Goal: Information Seeking & Learning: Find specific fact

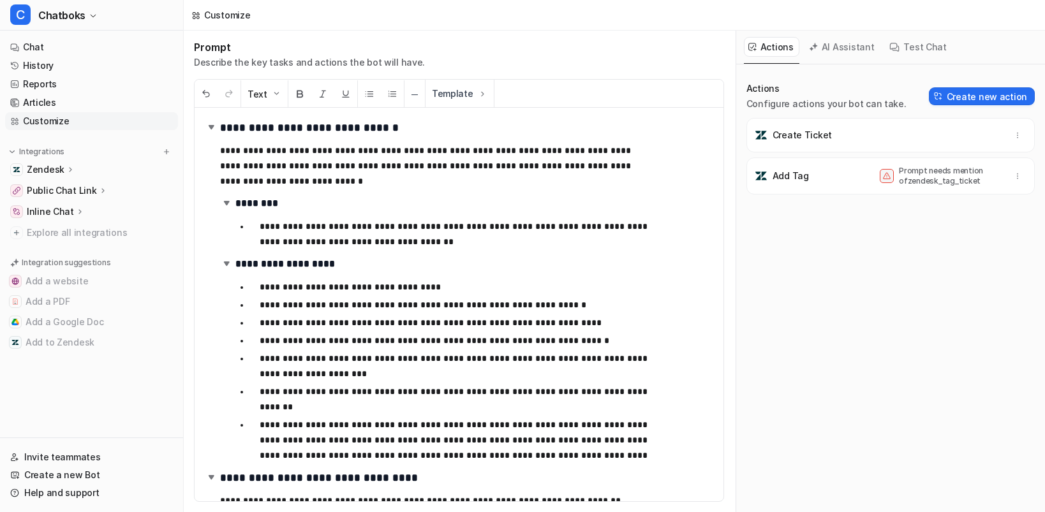
scroll to position [2242, 0]
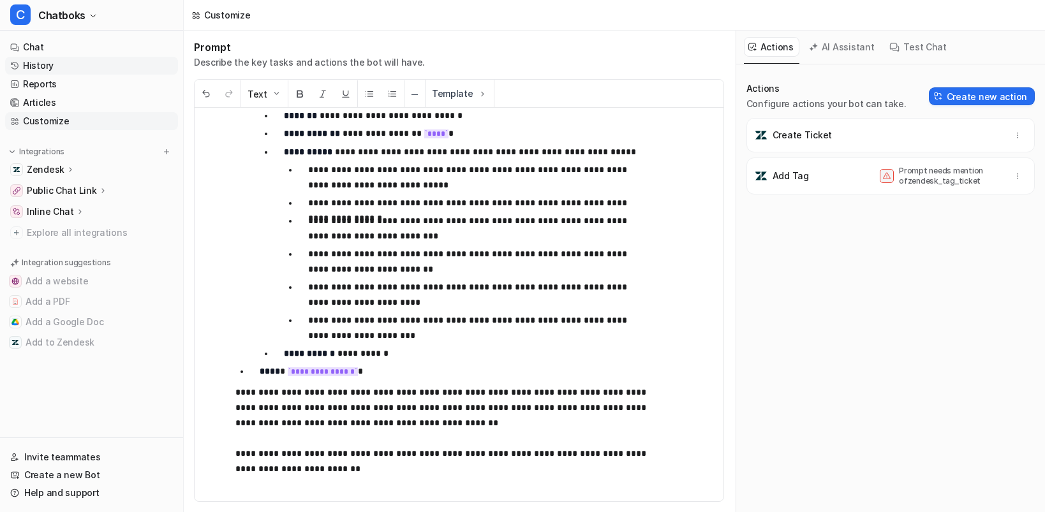
click at [75, 75] on link "History" at bounding box center [91, 66] width 173 height 18
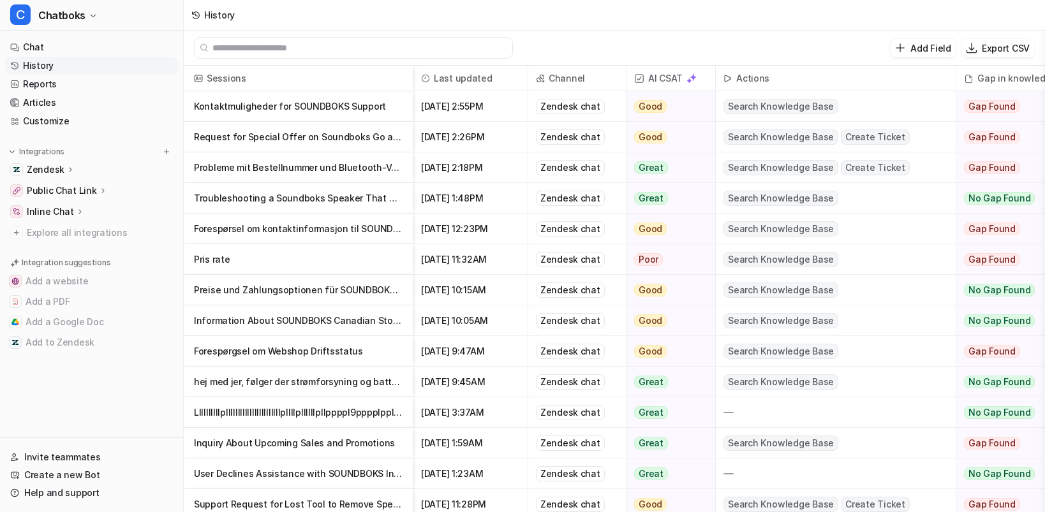
click at [331, 300] on p "Preise und Zahlungsoptionen für SOUNDBOKS Produkte" at bounding box center [298, 290] width 209 height 31
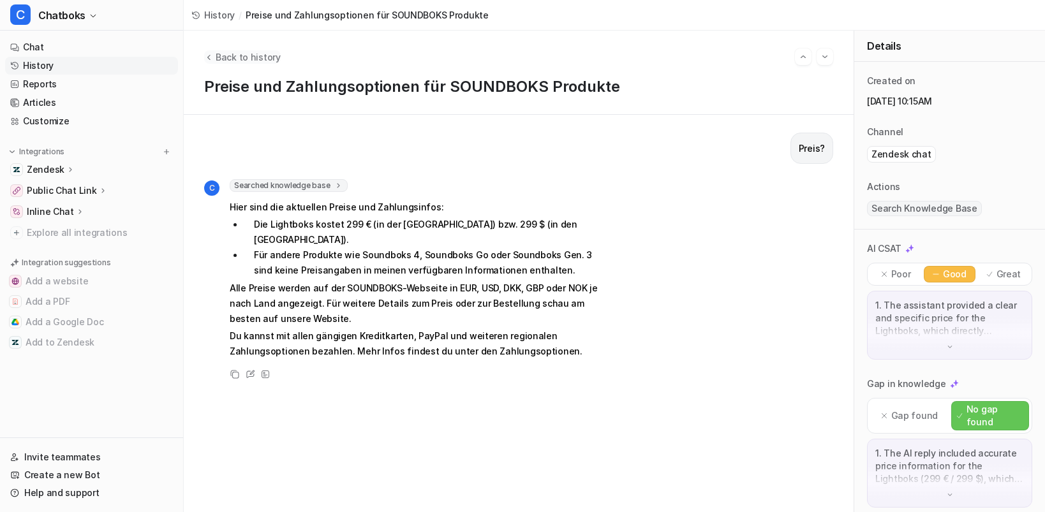
click at [281, 61] on span "Back to history" at bounding box center [248, 56] width 65 height 13
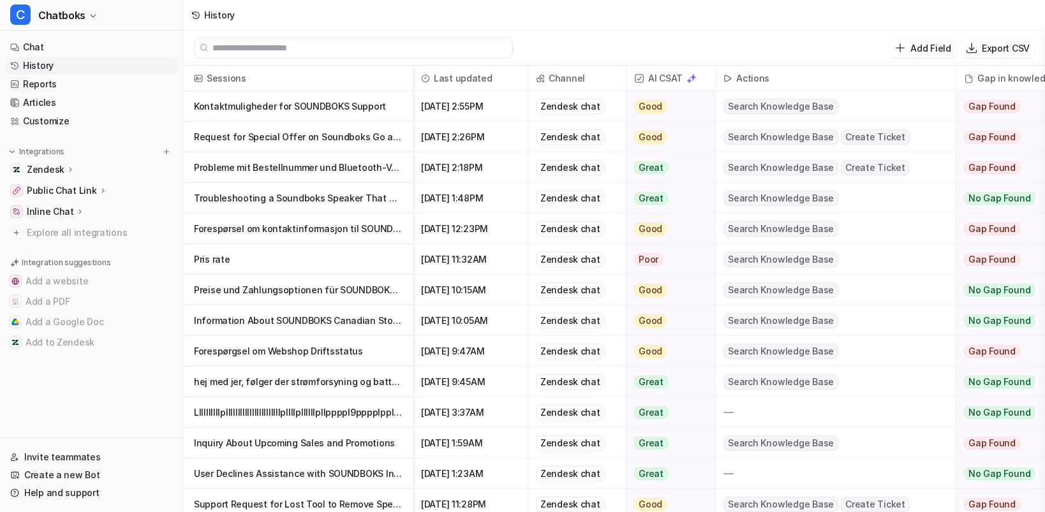
click at [383, 419] on p "Llllllllllplllllllllllllllllllllllpllllpllllllpllppppl9pppplpplpppllllppllpllpp…" at bounding box center [298, 412] width 209 height 31
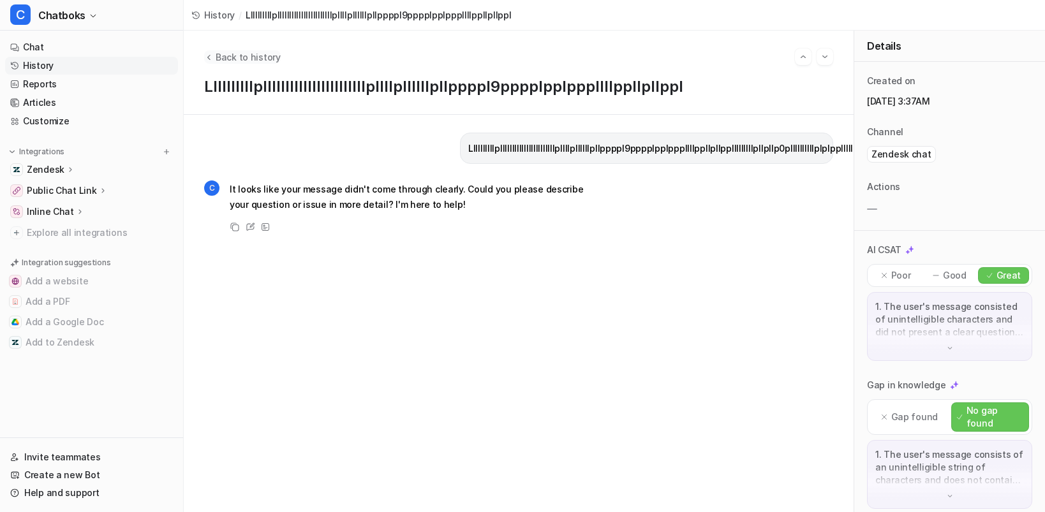
click at [265, 63] on span "Back to history" at bounding box center [248, 56] width 65 height 13
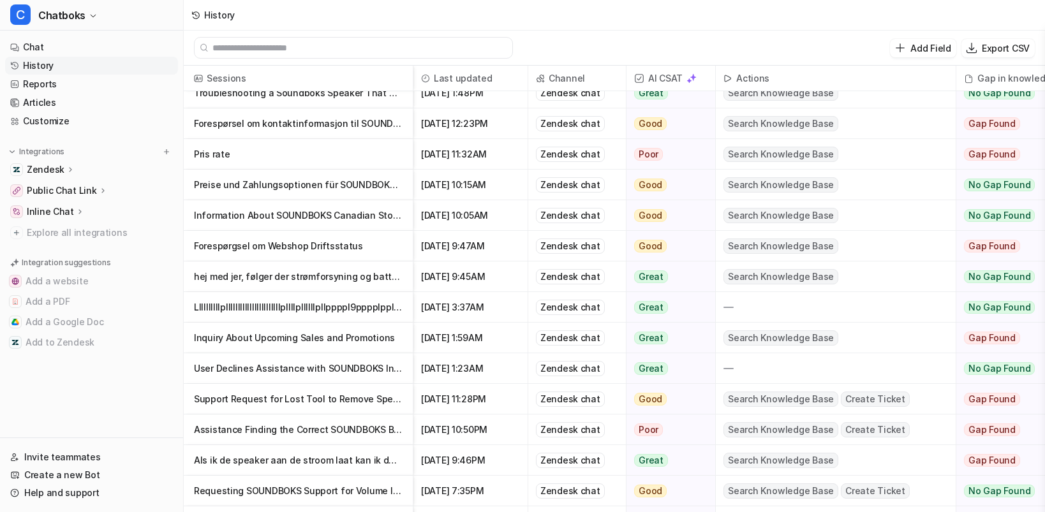
scroll to position [320, 0]
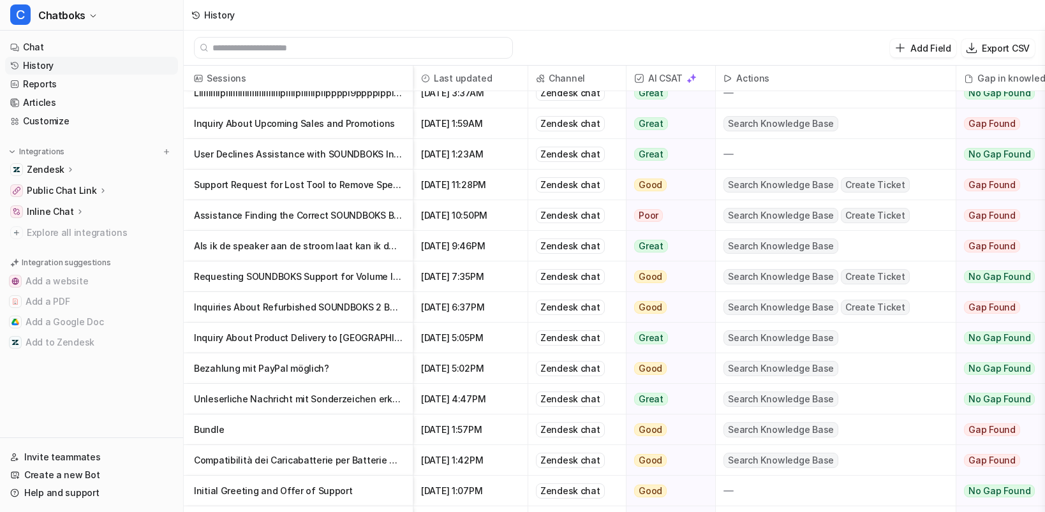
click at [364, 166] on p "User Declines Assistance with SOUNDBOKS Inquiry" at bounding box center [298, 154] width 209 height 31
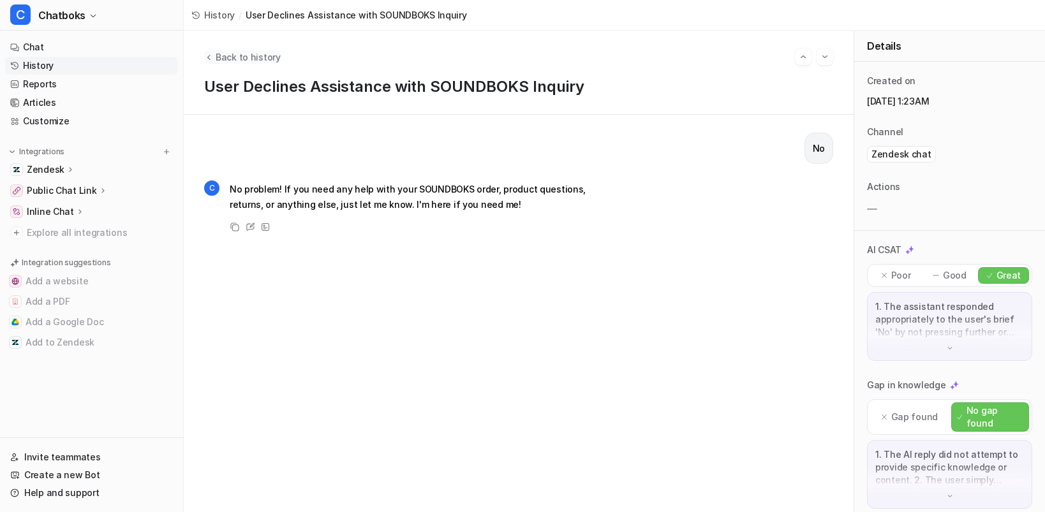
click at [273, 64] on span "Back to history" at bounding box center [248, 56] width 65 height 13
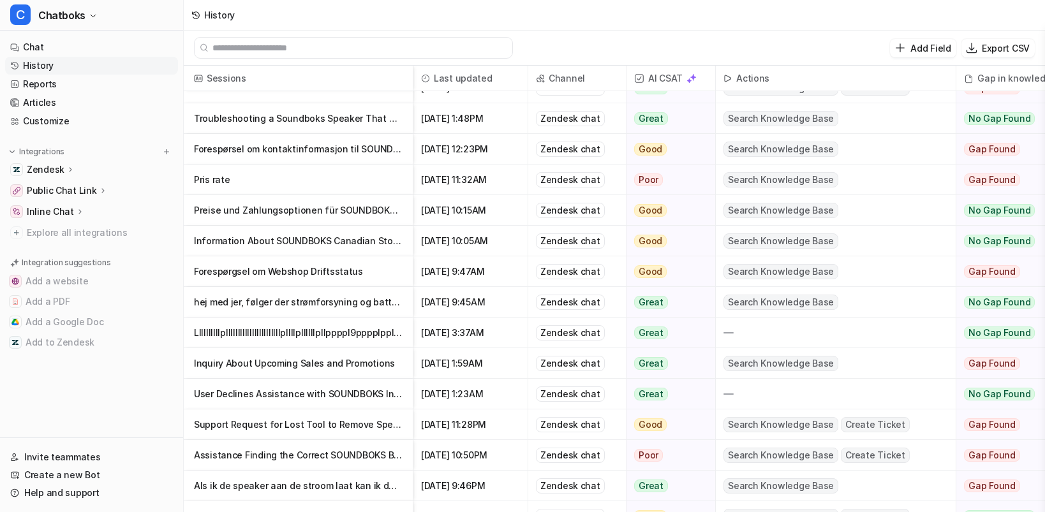
scroll to position [81, 0]
click at [356, 433] on p "Support Request for Lost Tool to Remove Speaker Grill" at bounding box center [298, 423] width 209 height 31
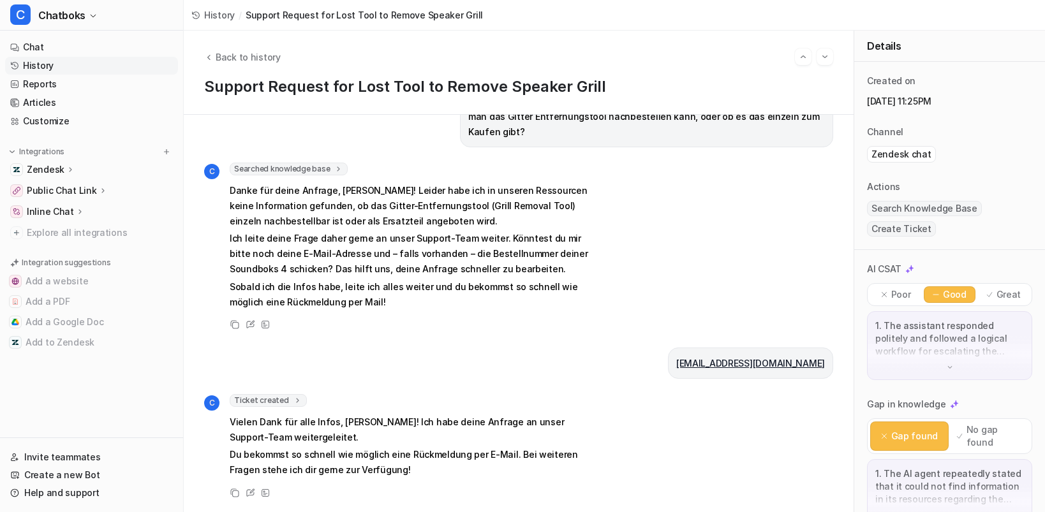
scroll to position [8, 0]
click at [368, 394] on div "Ticket created 1 Ticket was created successfully. The new ticket ID is 301369" at bounding box center [416, 400] width 373 height 13
click at [302, 396] on icon at bounding box center [297, 401] width 9 height 10
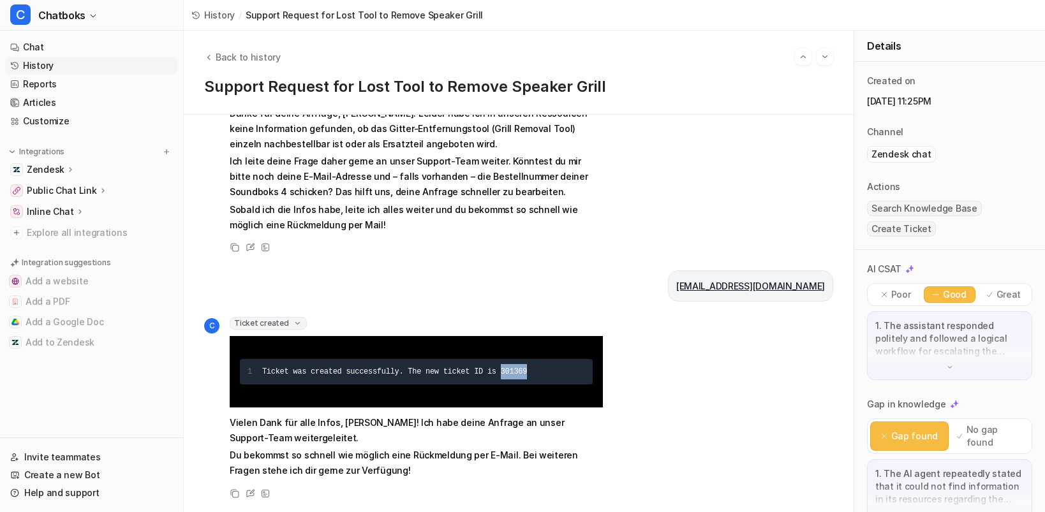
drag, startPoint x: 325, startPoint y: 460, endPoint x: 365, endPoint y: 460, distance: 40.2
click at [365, 380] on div "Ticket was created successfully. The new ticket ID is 301369" at bounding box center [423, 371] width 323 height 15
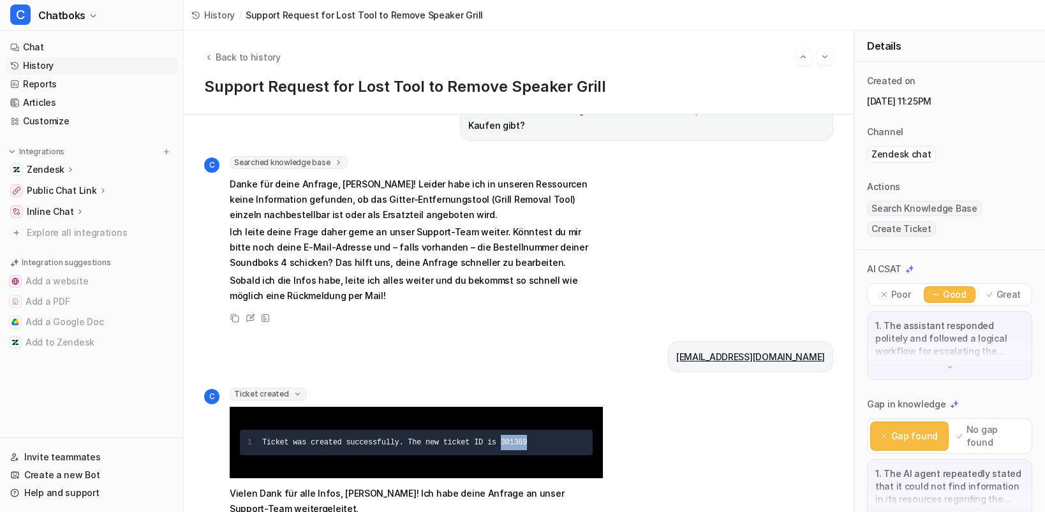
scroll to position [737, 0]
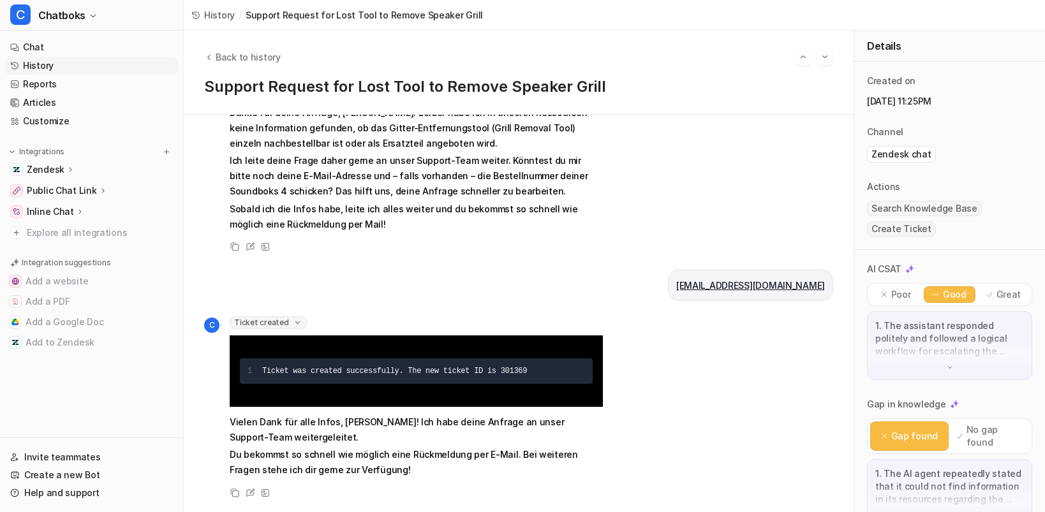
click at [337, 367] on span "Ticket was created successfully. The new ticket ID is 301369" at bounding box center [394, 371] width 265 height 9
click at [343, 367] on span "Ticket was created successfully. The new ticket ID is 301369" at bounding box center [394, 371] width 265 height 9
copy span "301369"
